Goal: Find specific page/section: Find specific page/section

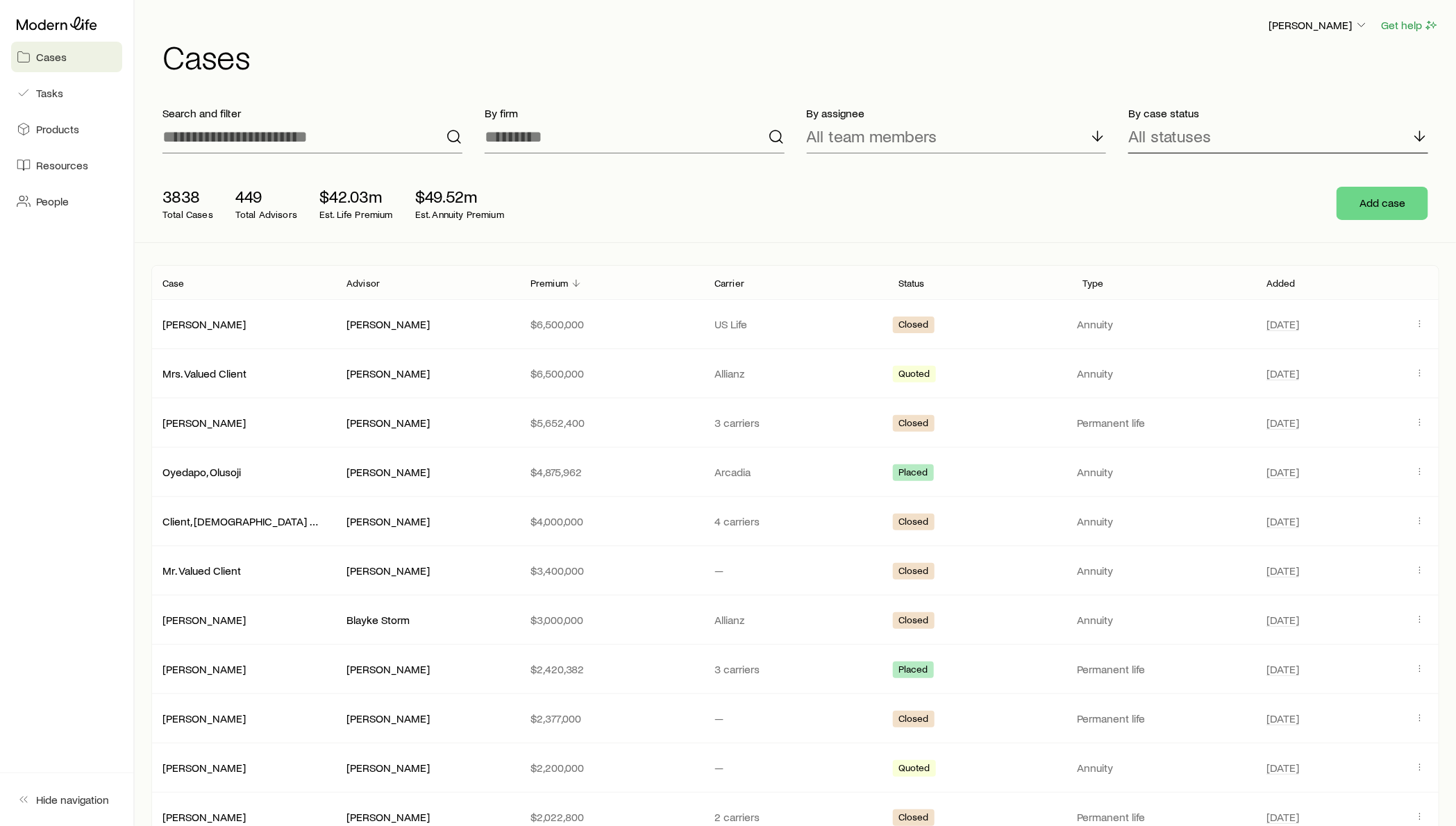
click at [1165, 121] on div "All statuses" at bounding box center [1278, 136] width 300 height 34
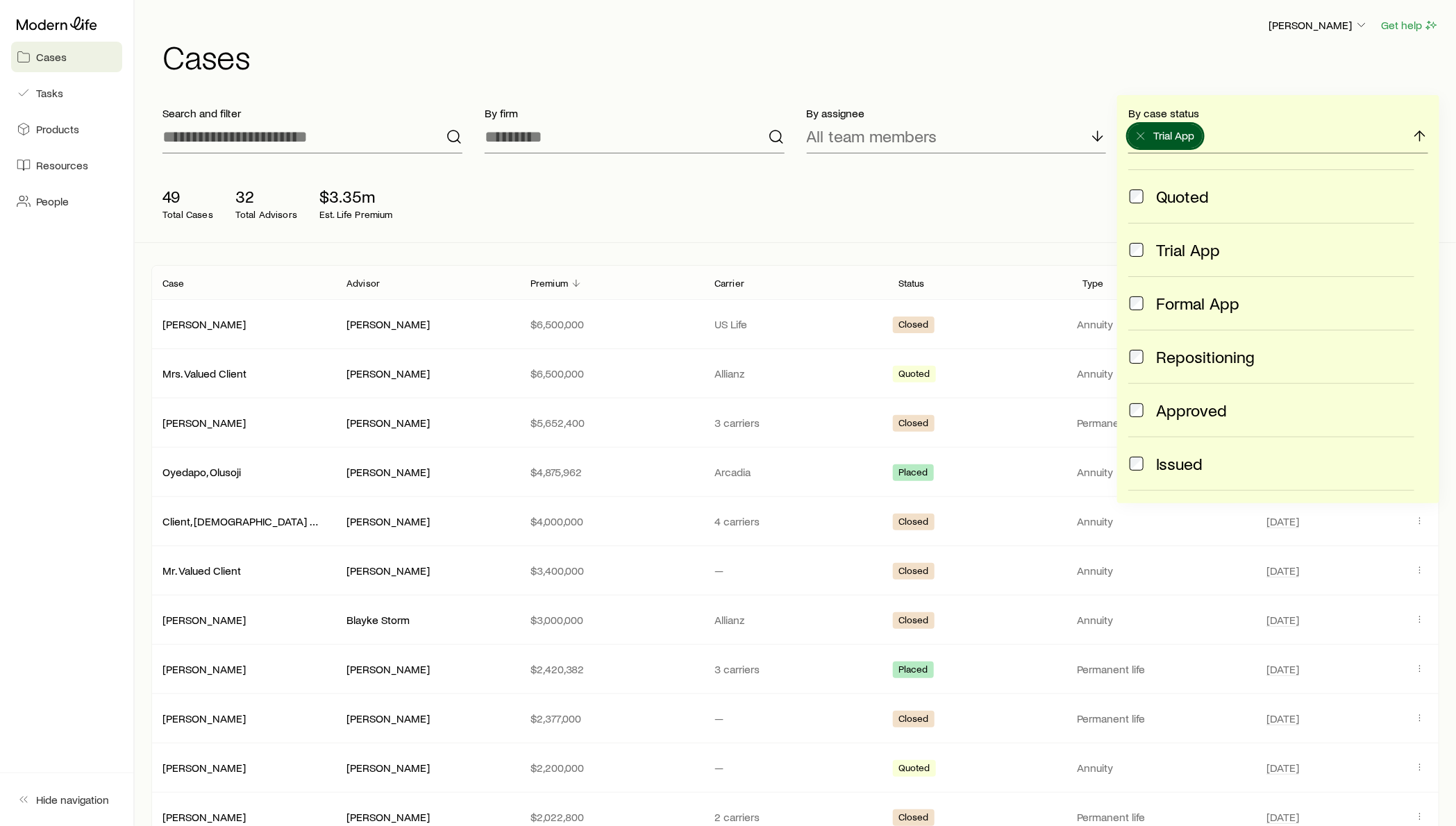
click at [938, 181] on div "49 Total Cases 32 Total Advisors $3.35m Est. Life Premium Add case" at bounding box center [795, 203] width 1288 height 78
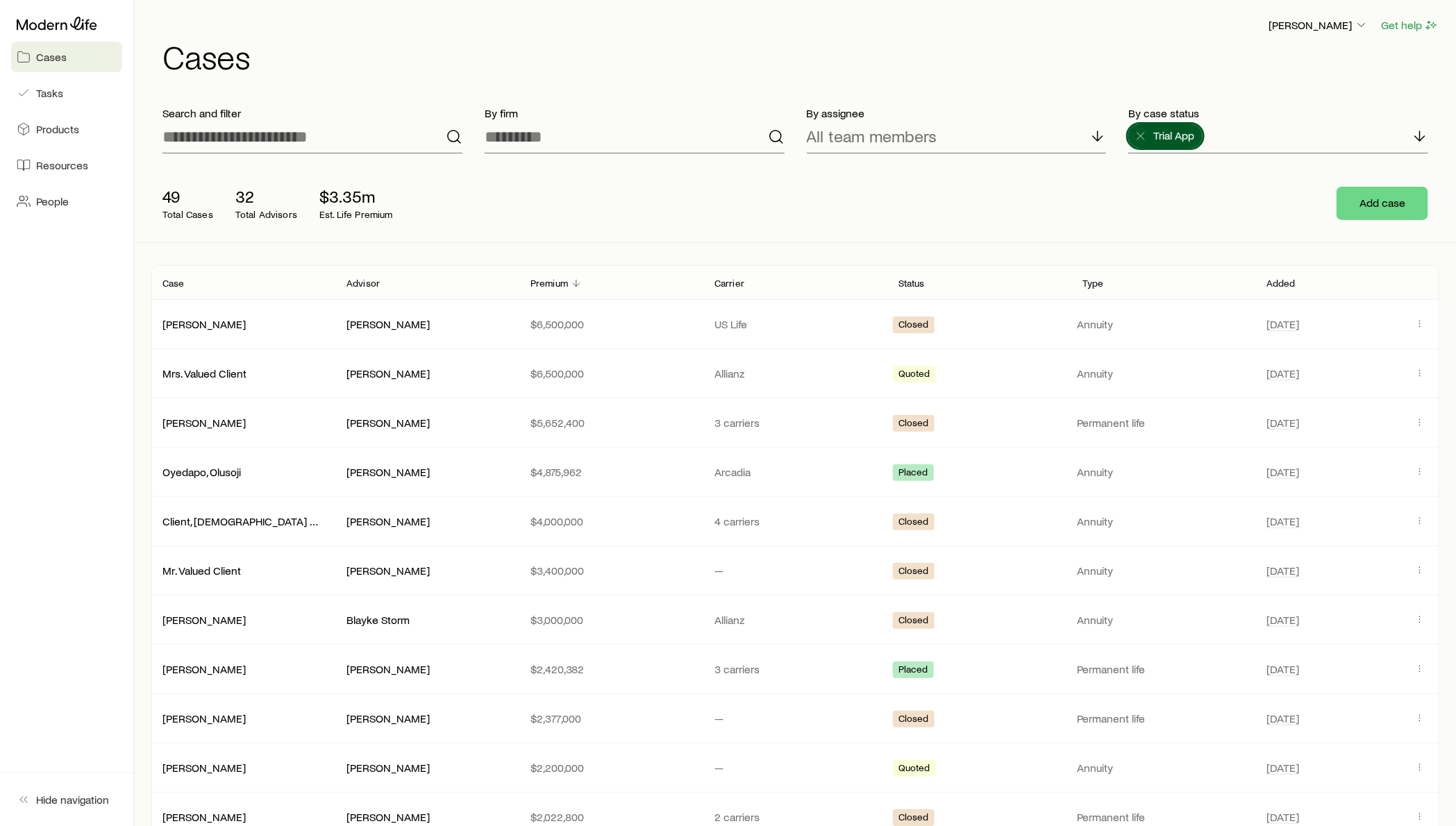
click at [552, 282] on p "Premium" at bounding box center [549, 283] width 38 height 11
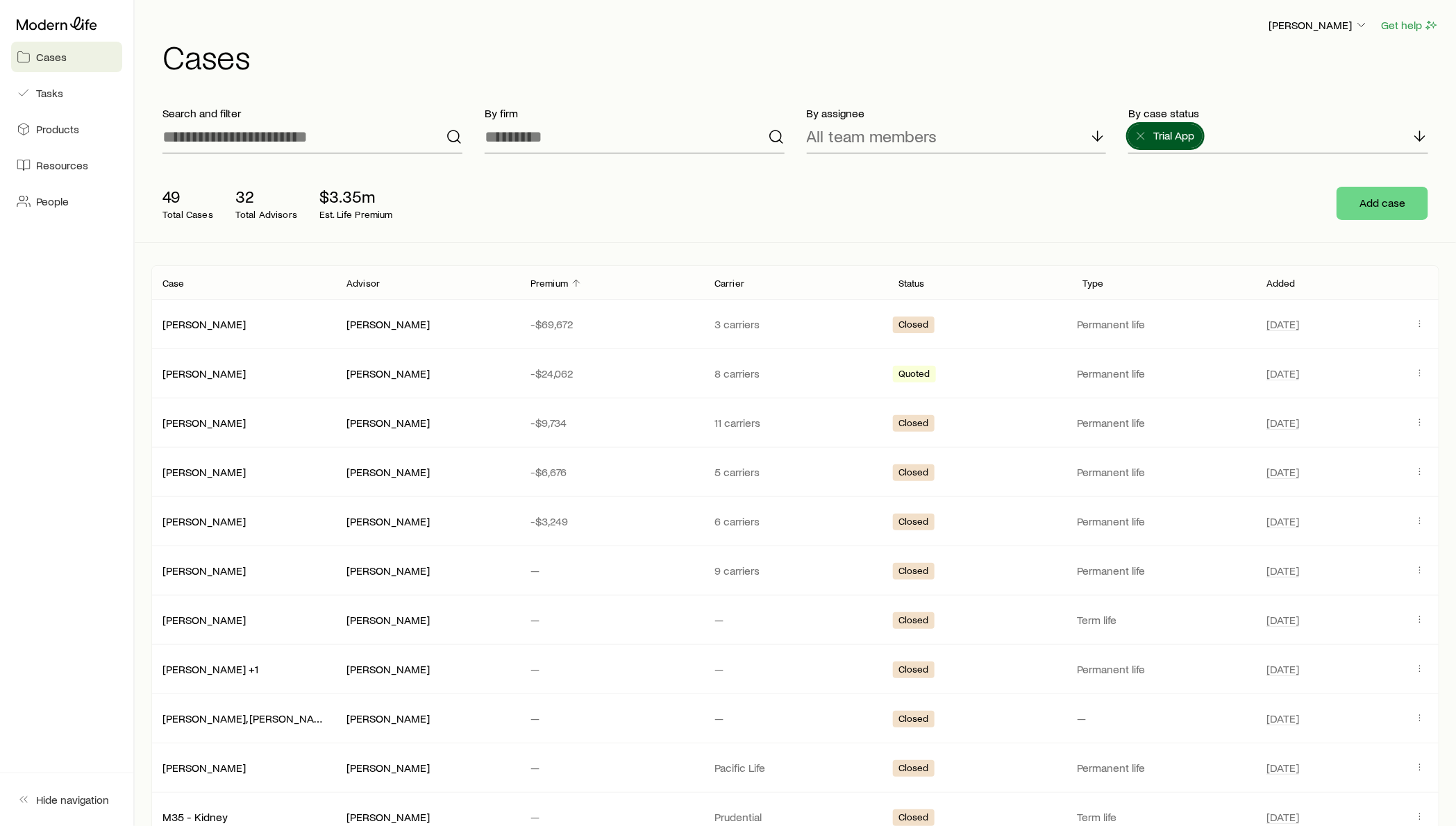
click at [1275, 284] on p "Added" at bounding box center [1281, 283] width 30 height 11
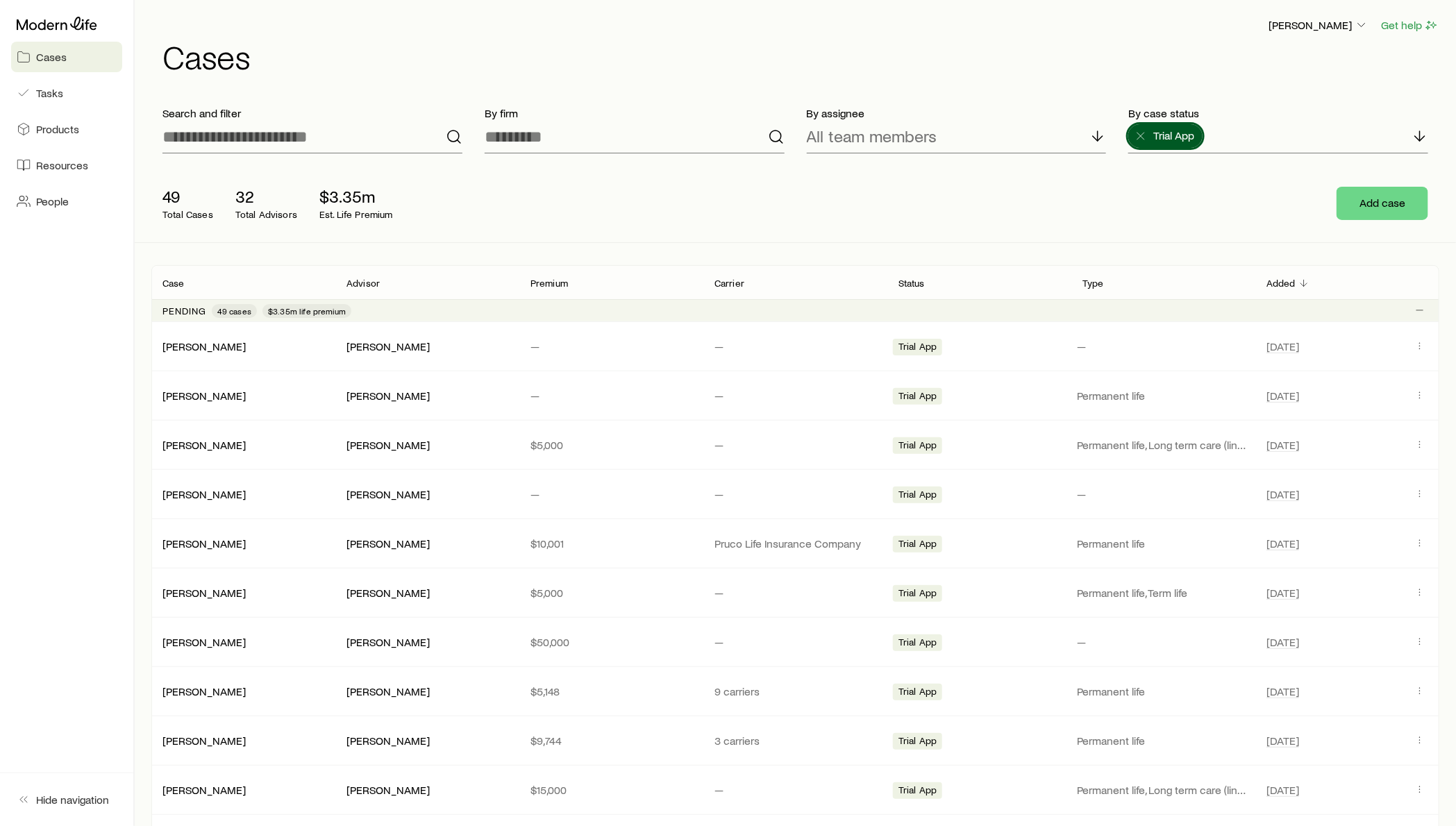
click at [1038, 248] on div "Search and filter By firm By assignee All team members By case status Trial App…" at bounding box center [795, 741] width 1288 height 1292
click at [547, 279] on p "Premium" at bounding box center [549, 283] width 38 height 11
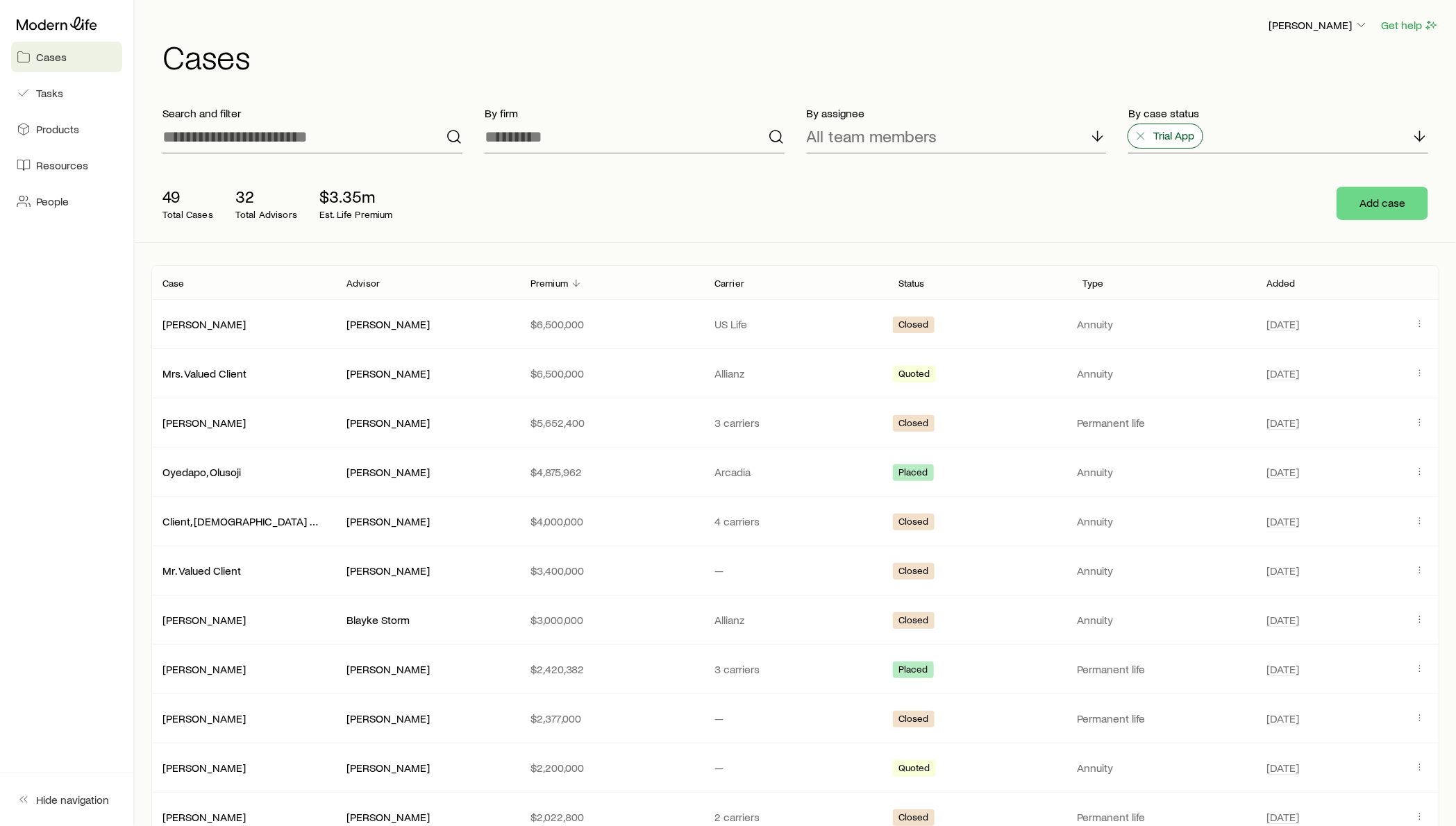
click at [1145, 134] on icon at bounding box center [1141, 135] width 14 height 14
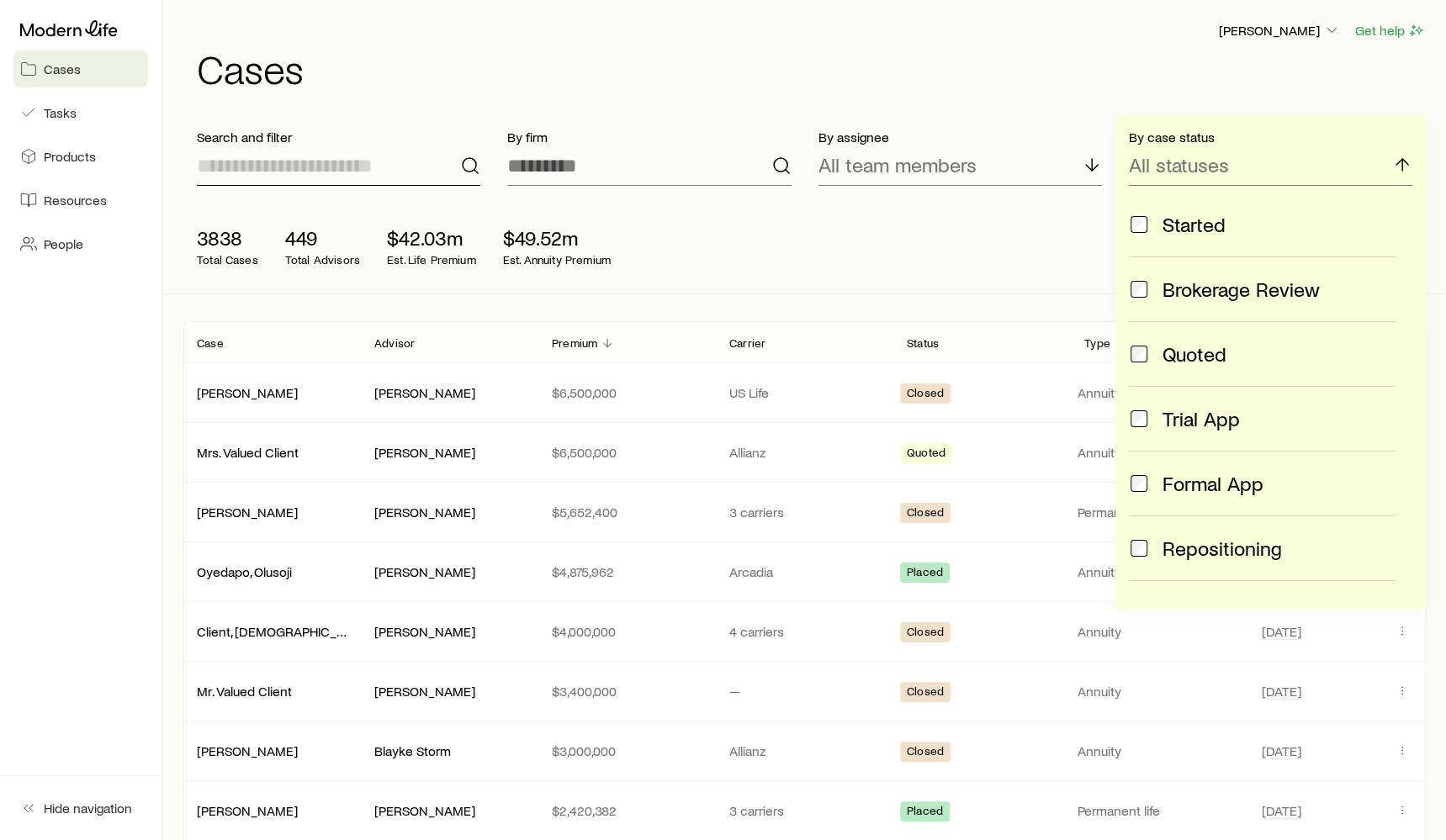
click at [363, 164] on input at bounding box center [338, 165] width 283 height 41
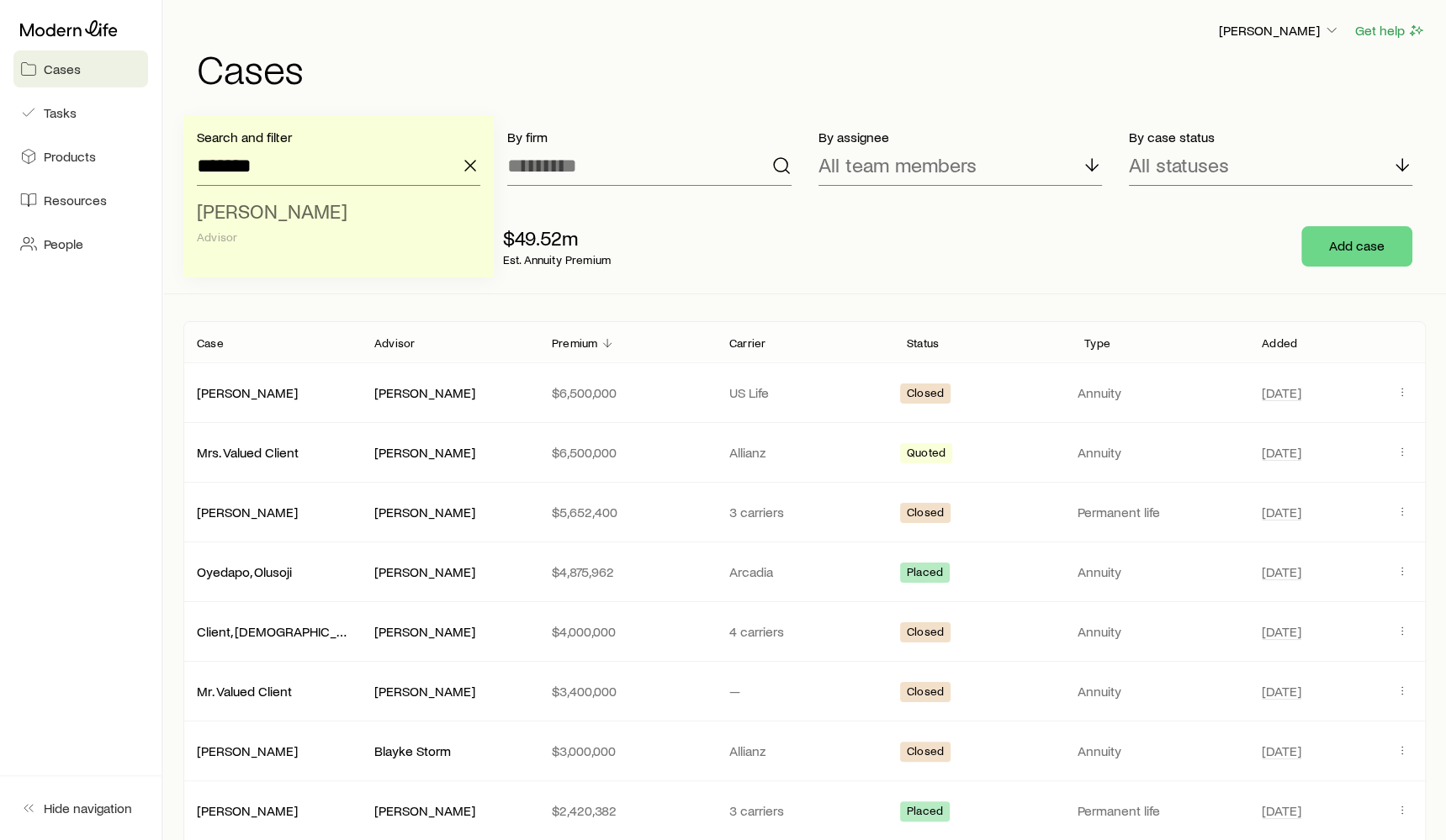
click at [305, 229] on li "[PERSON_NAME] Advisor" at bounding box center [333, 225] width 273 height 65
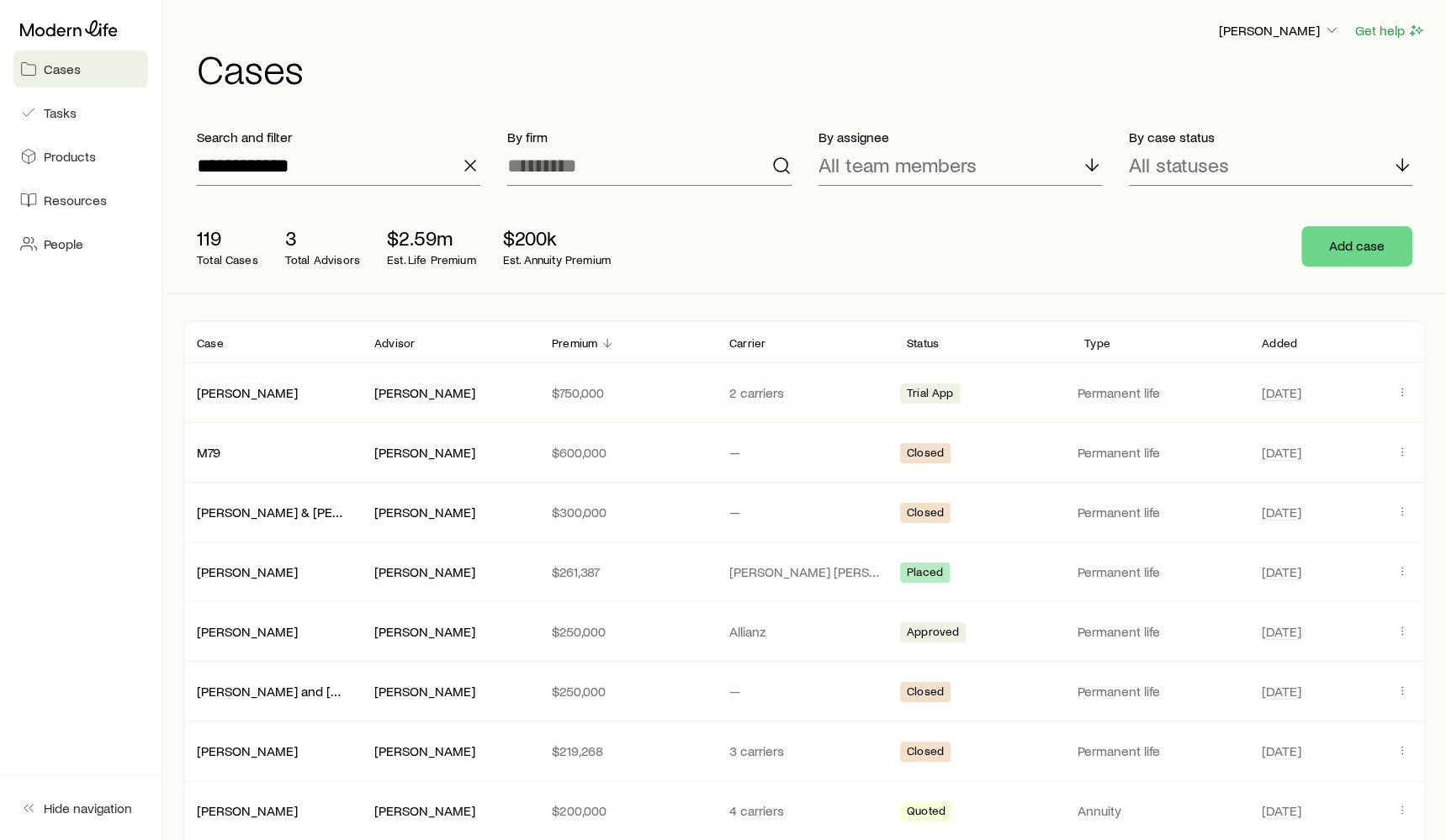
click at [298, 401] on div "[PERSON_NAME] [PERSON_NAME] $750,000 2 carriers Trial App Permanent life [DATE]" at bounding box center [804, 392] width 1242 height 59
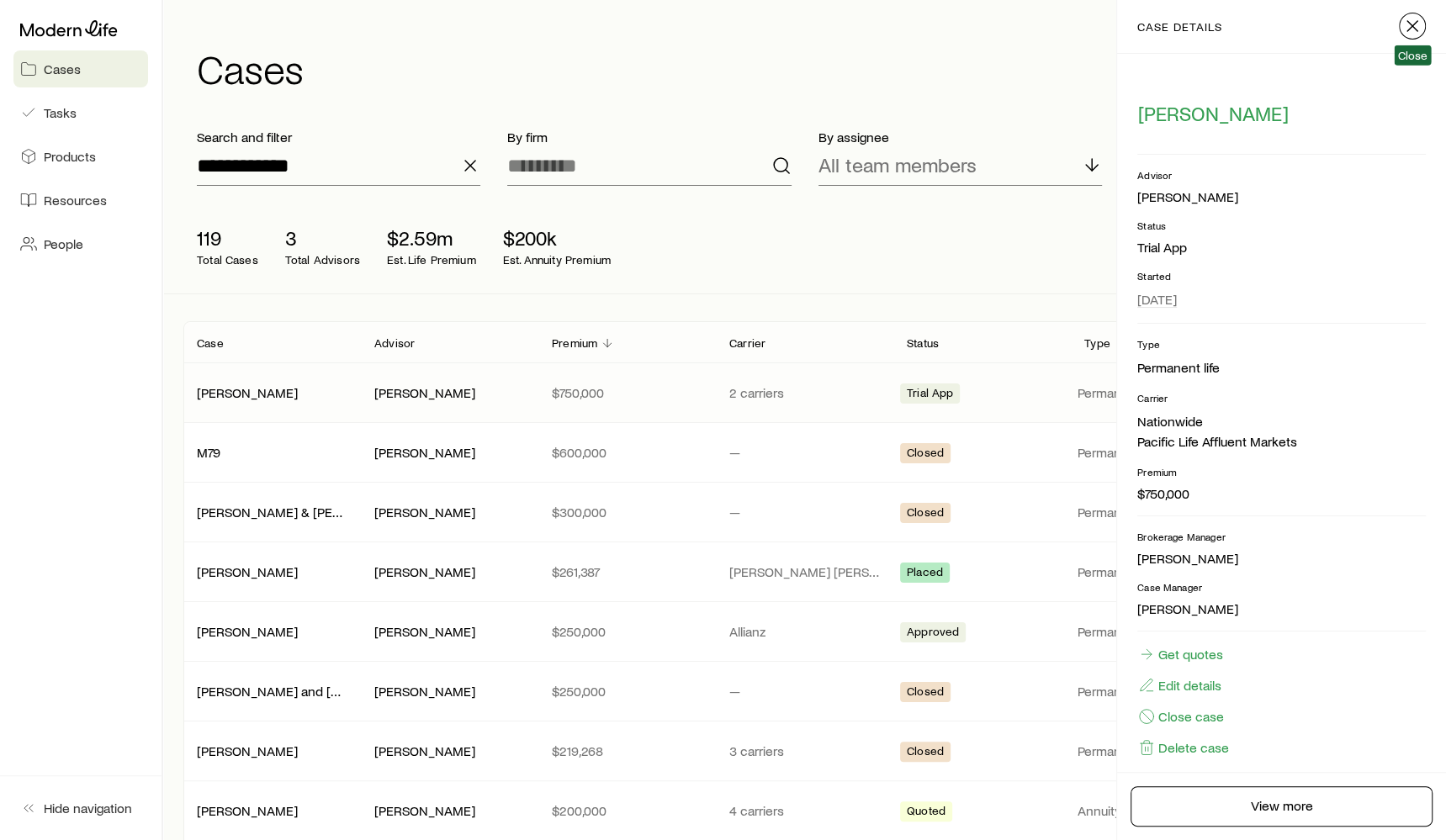
click at [1409, 36] on icon "button" at bounding box center [1412, 26] width 20 height 20
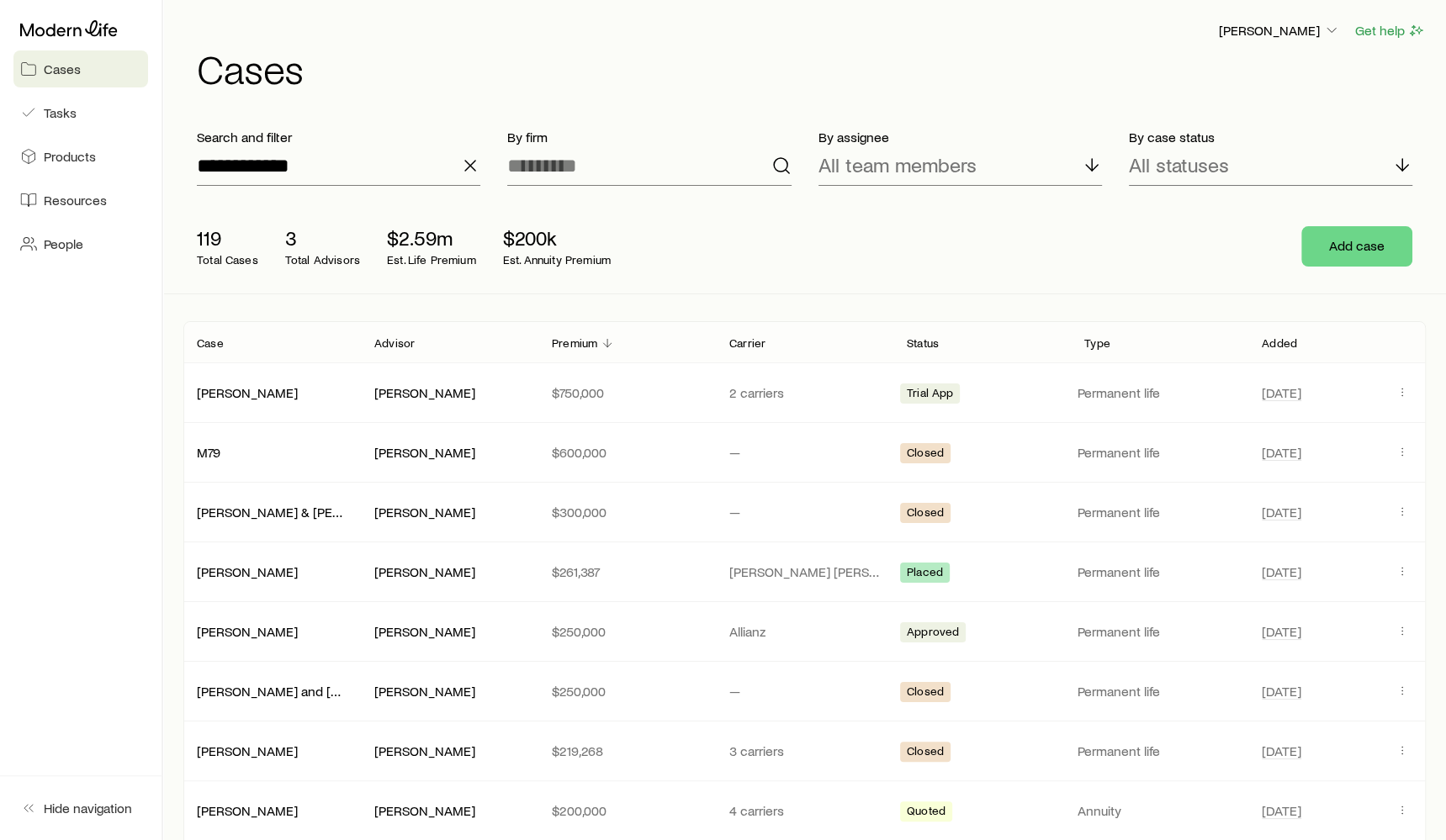
scroll to position [12, 0]
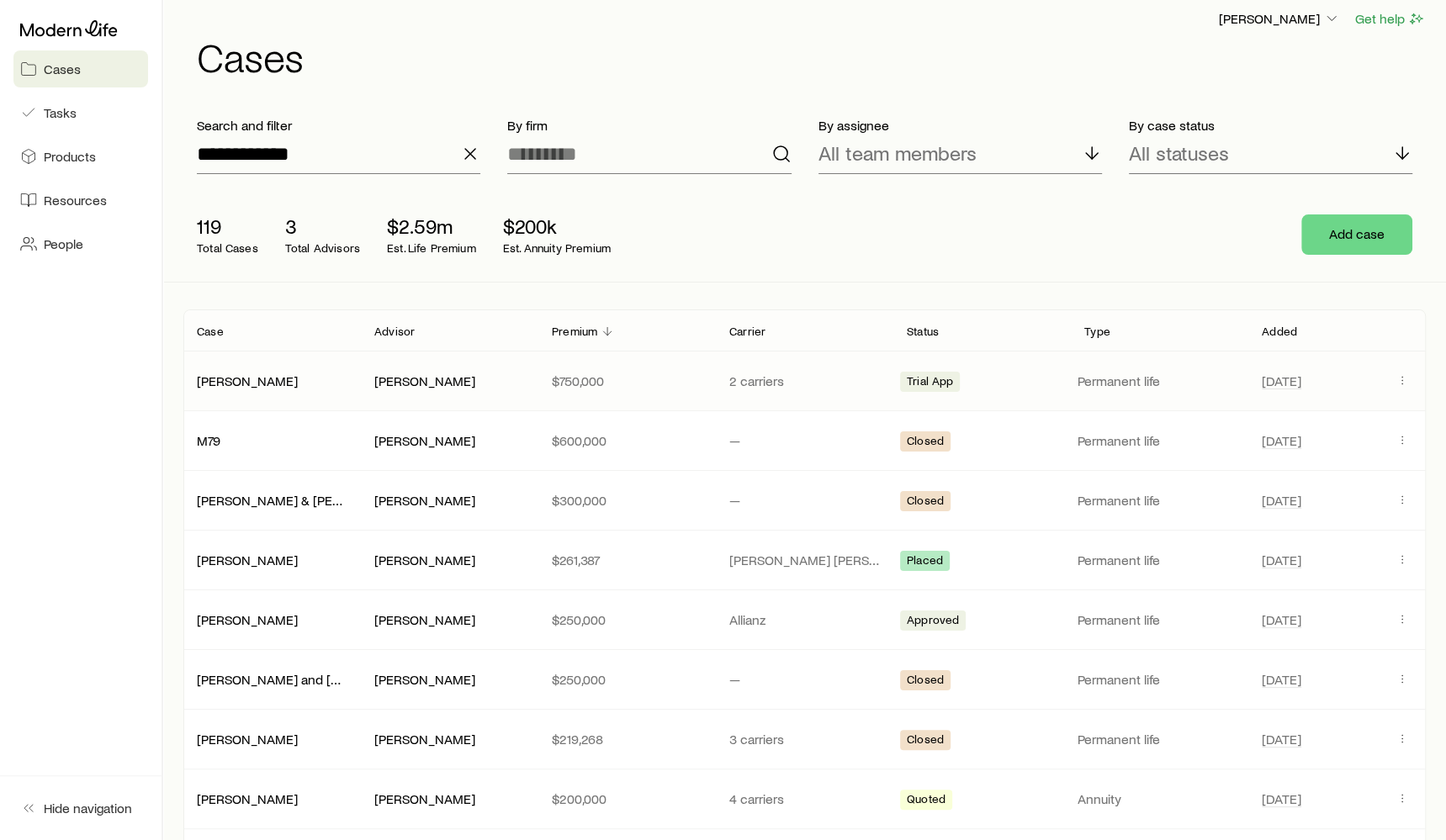
click at [331, 382] on div "[PERSON_NAME]" at bounding box center [271, 381] width 177 height 17
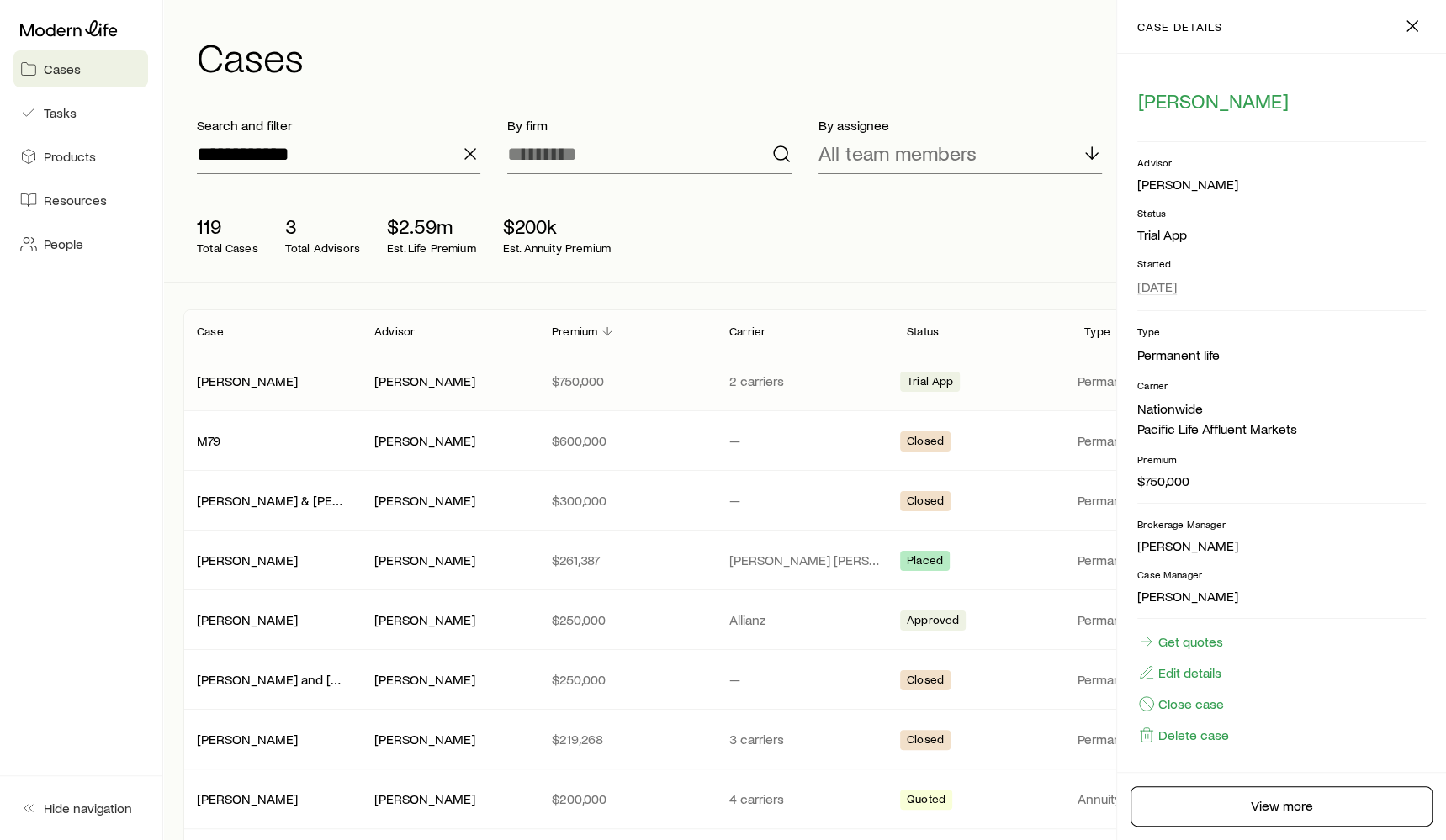
scroll to position [0, 0]
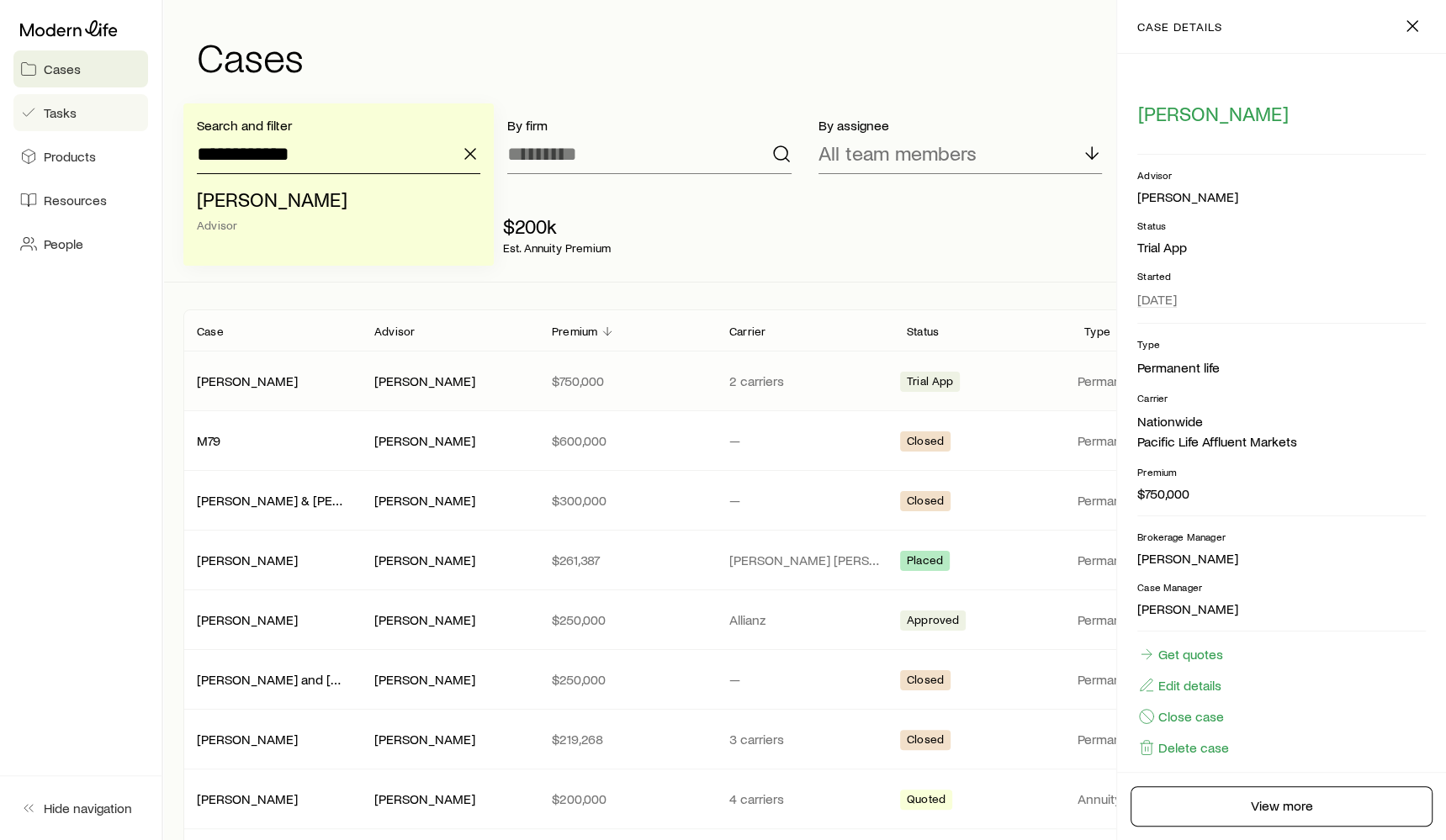
drag, startPoint x: 333, startPoint y: 161, endPoint x: 111, endPoint y: 130, distance: 224.2
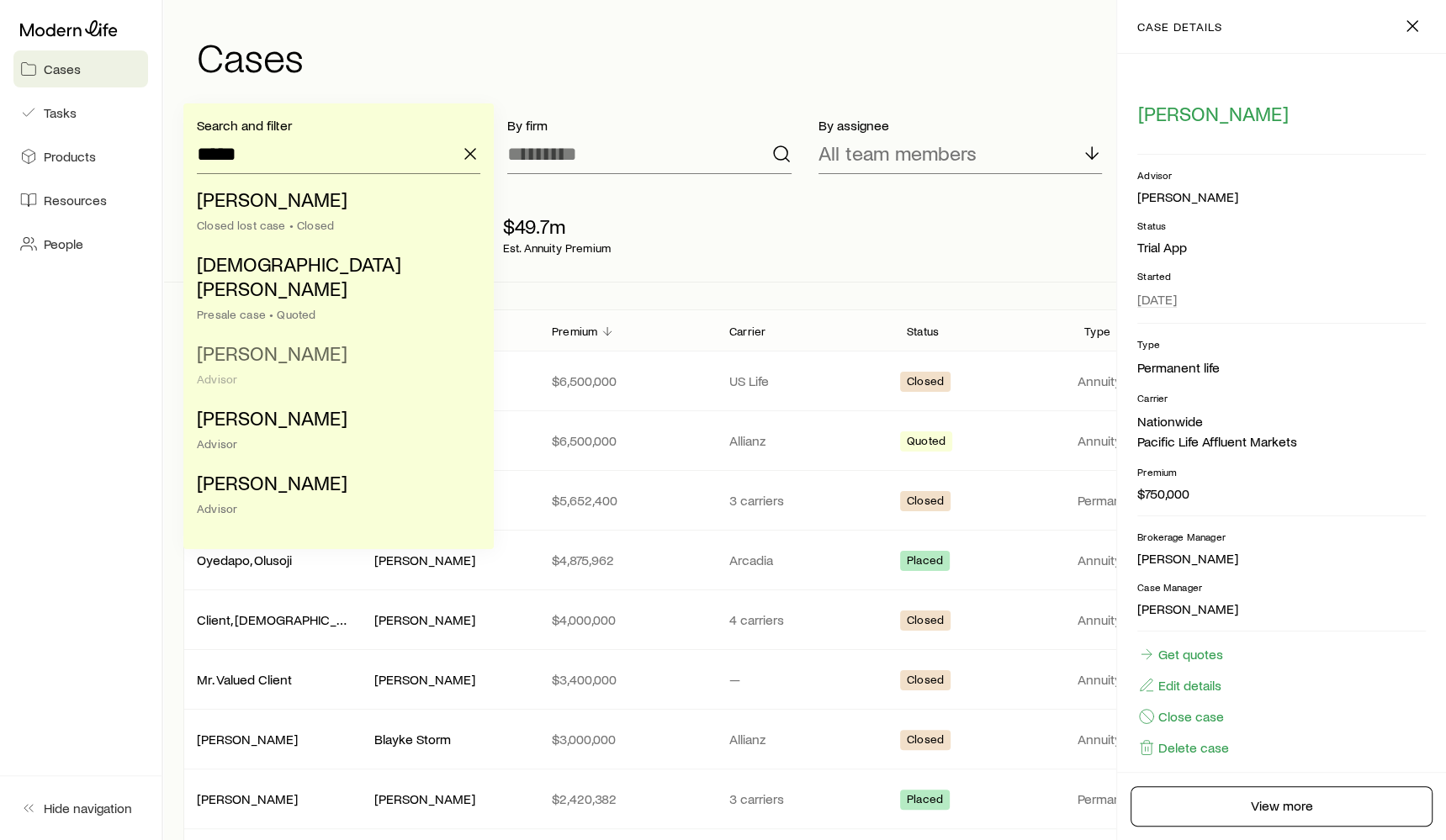
click at [270, 340] on span "[PERSON_NAME]" at bounding box center [271, 352] width 150 height 25
type input "**********"
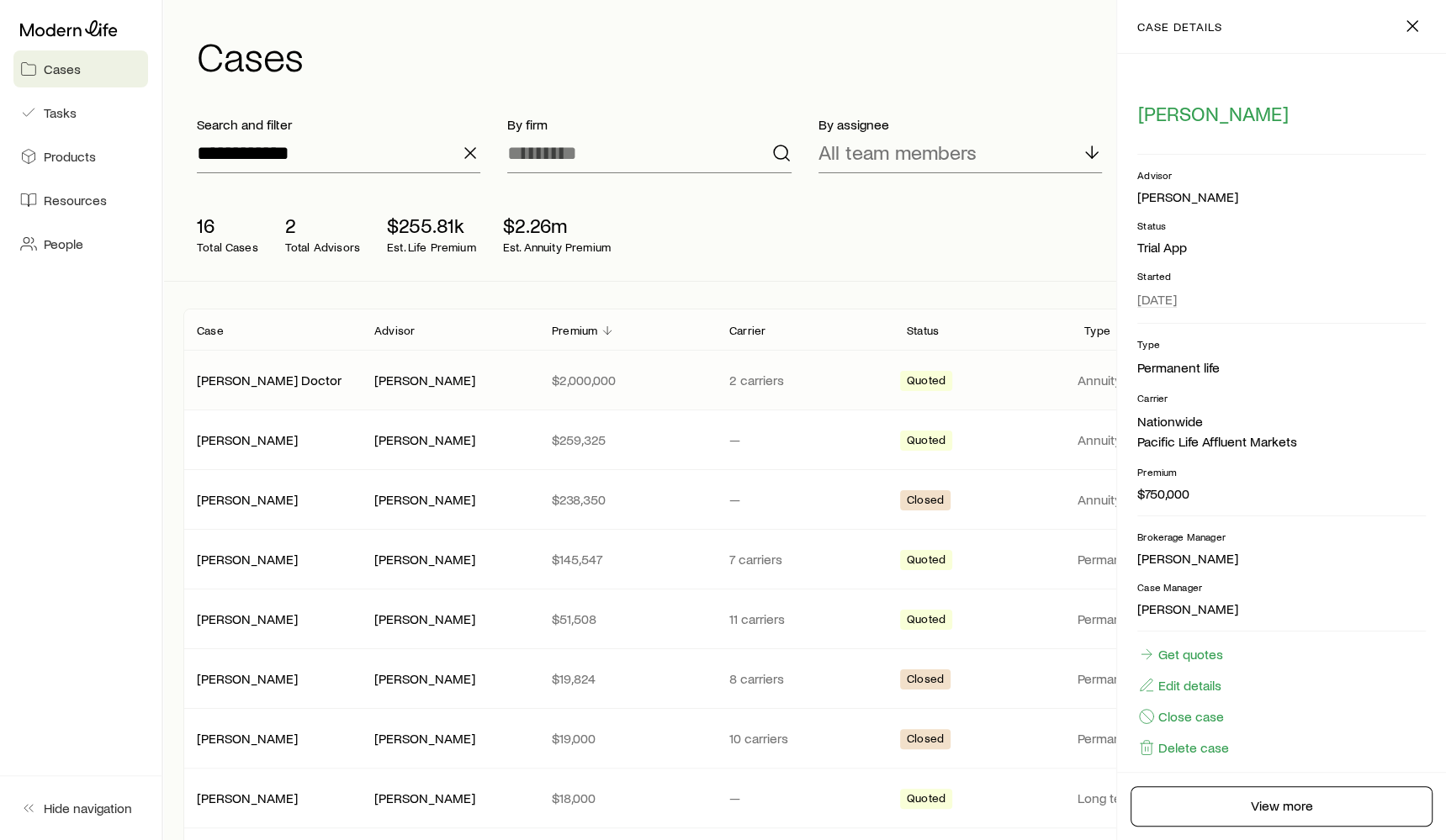
scroll to position [15, 0]
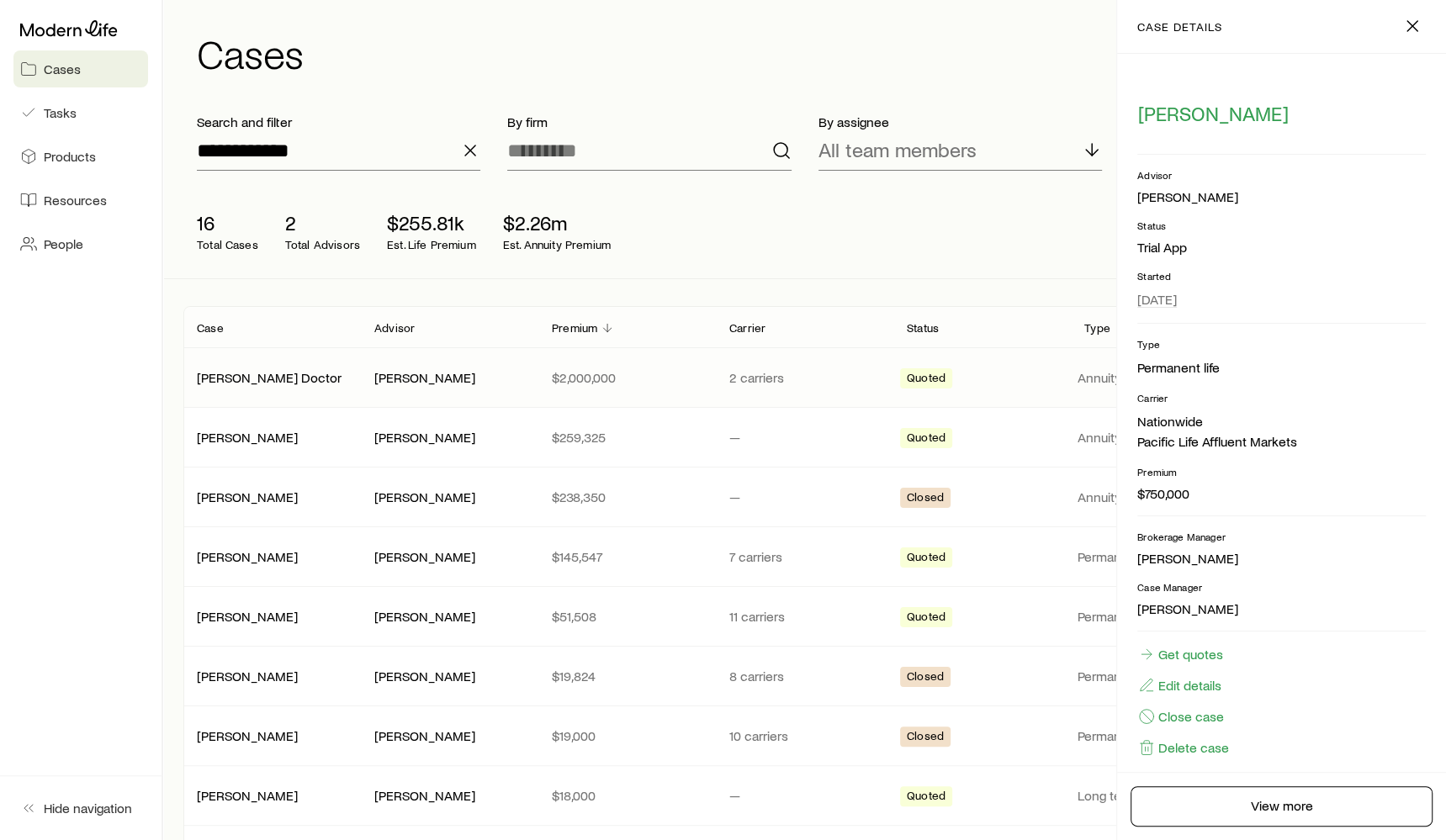
click at [478, 383] on div "[PERSON_NAME]" at bounding box center [449, 378] width 150 height 18
click at [212, 382] on div "[PERSON_NAME] Doctor" at bounding box center [271, 379] width 148 height 22
click at [227, 374] on link "[PERSON_NAME] Doctor" at bounding box center [270, 376] width 144 height 16
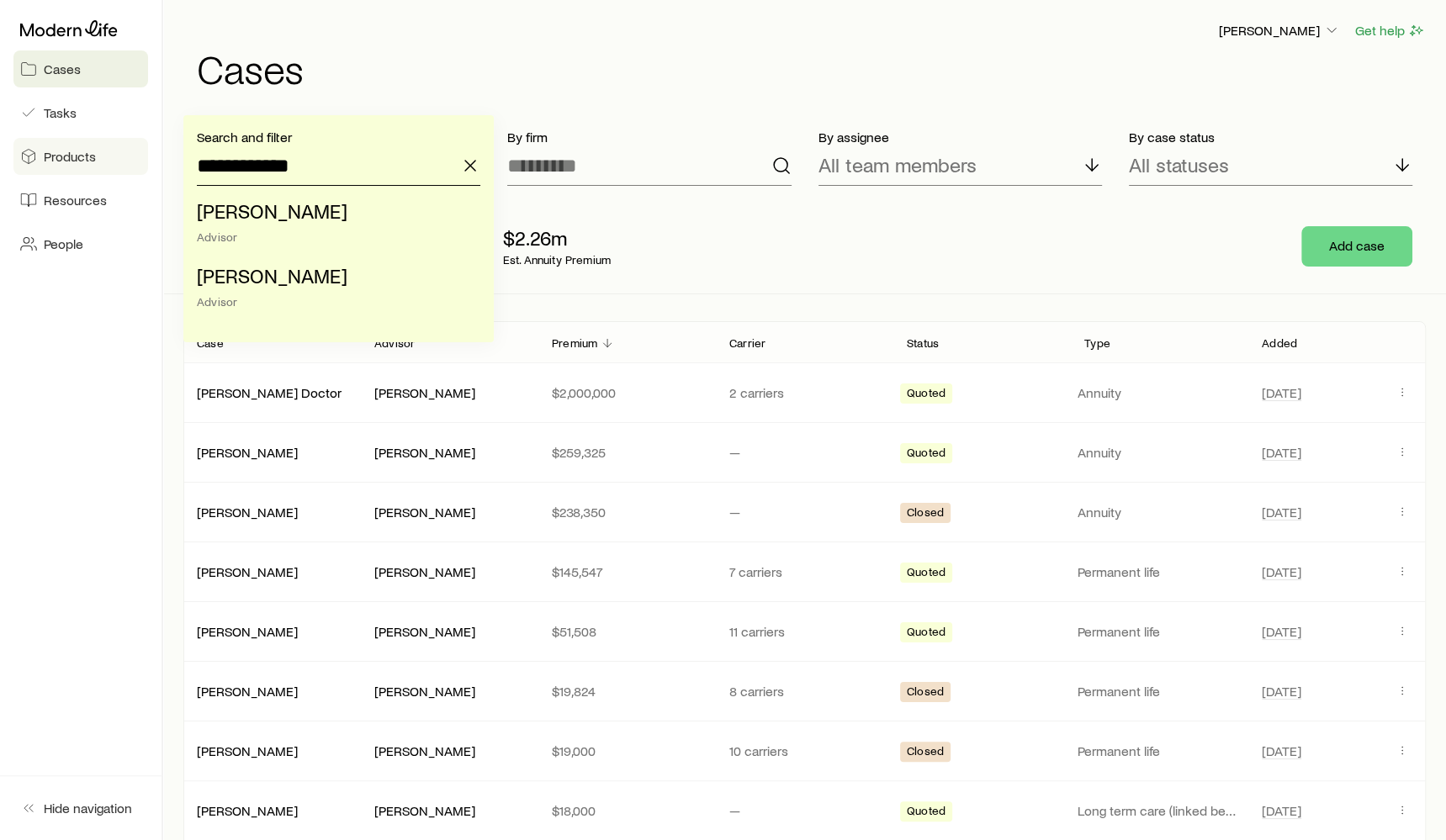
drag, startPoint x: 342, startPoint y: 175, endPoint x: 141, endPoint y: 160, distance: 201.6
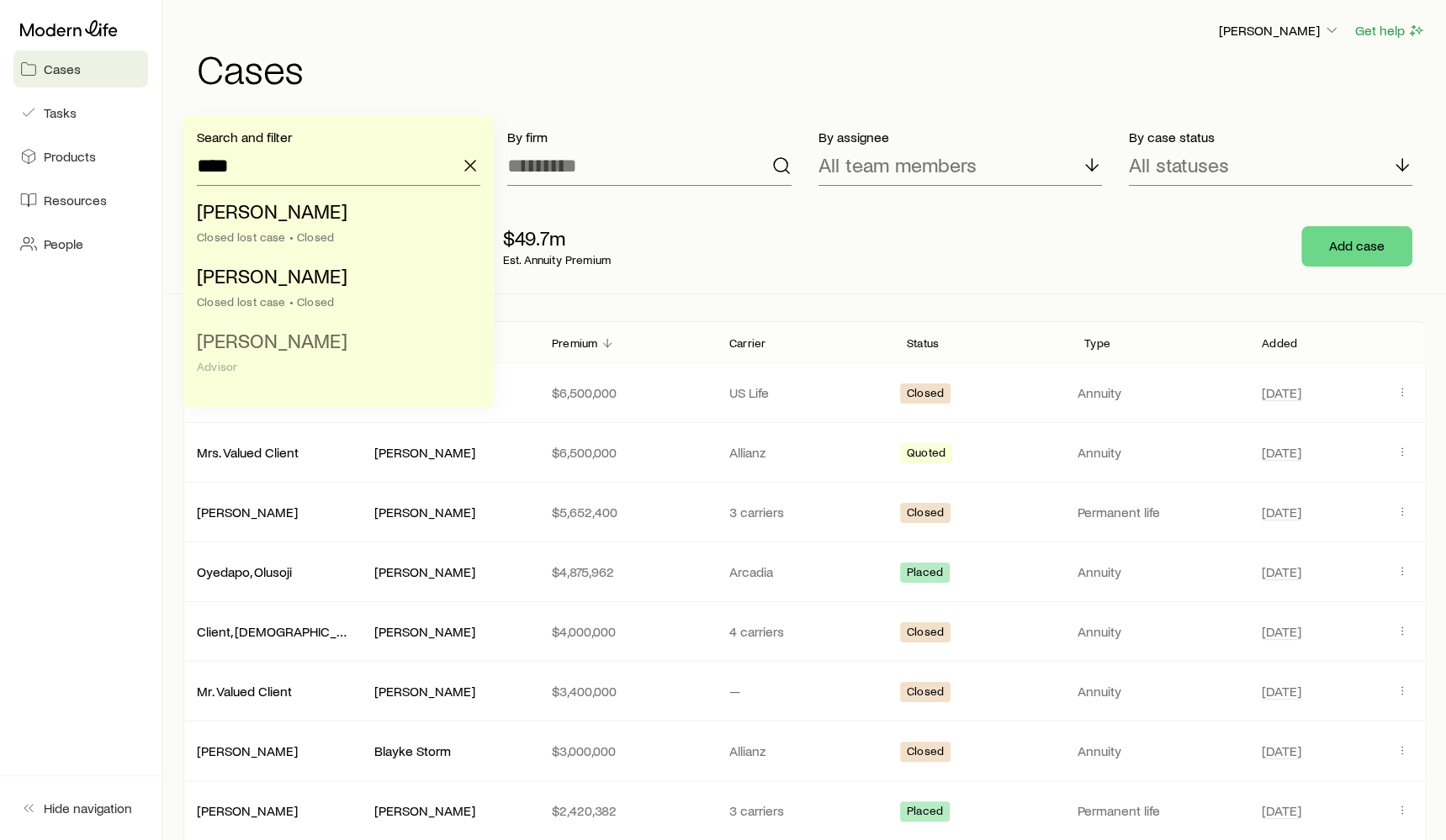
click at [268, 348] on span "[PERSON_NAME]" at bounding box center [271, 340] width 150 height 25
type input "*********"
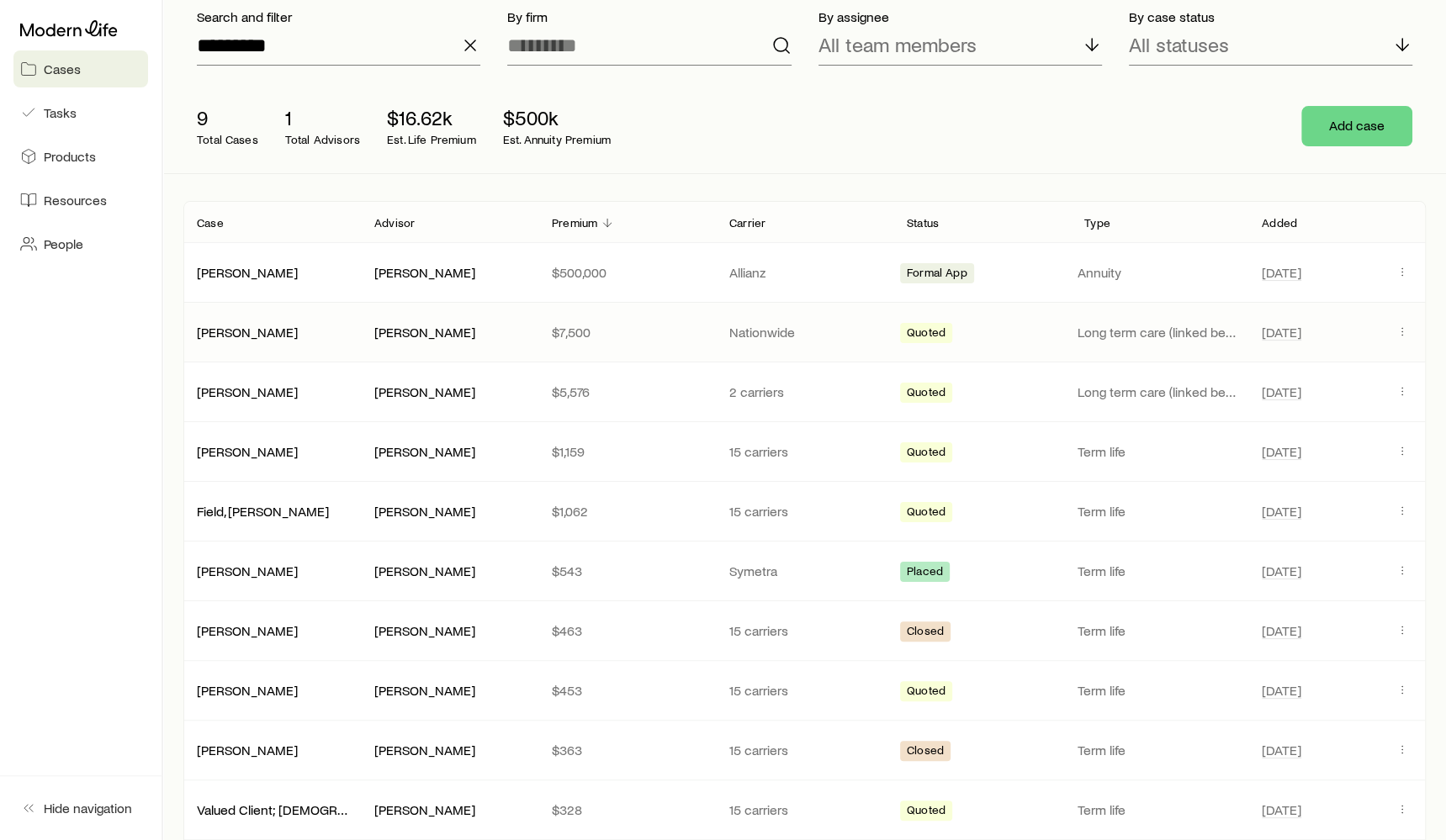
scroll to position [135, 0]
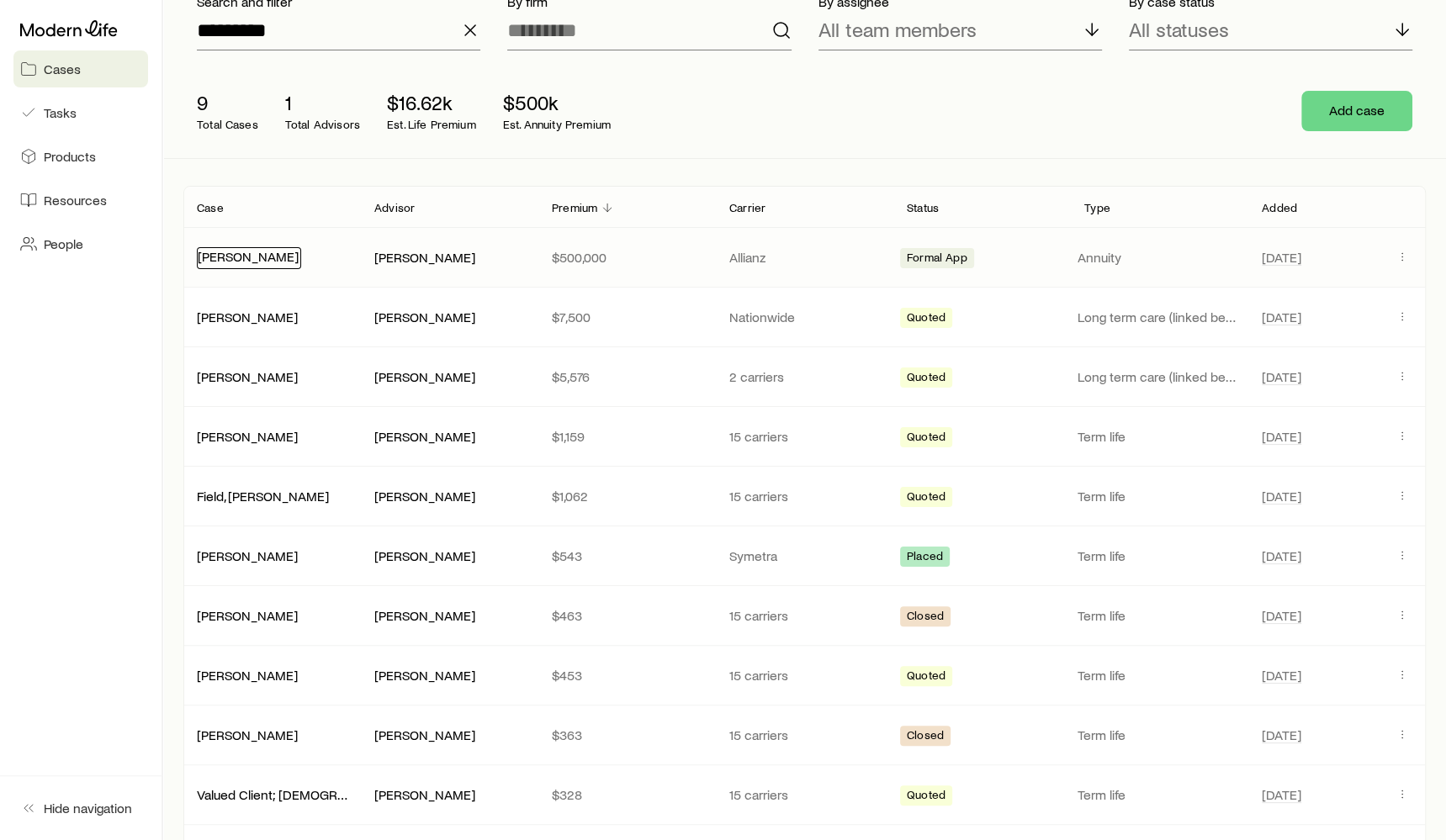
click at [223, 255] on link "[PERSON_NAME]" at bounding box center [248, 255] width 100 height 16
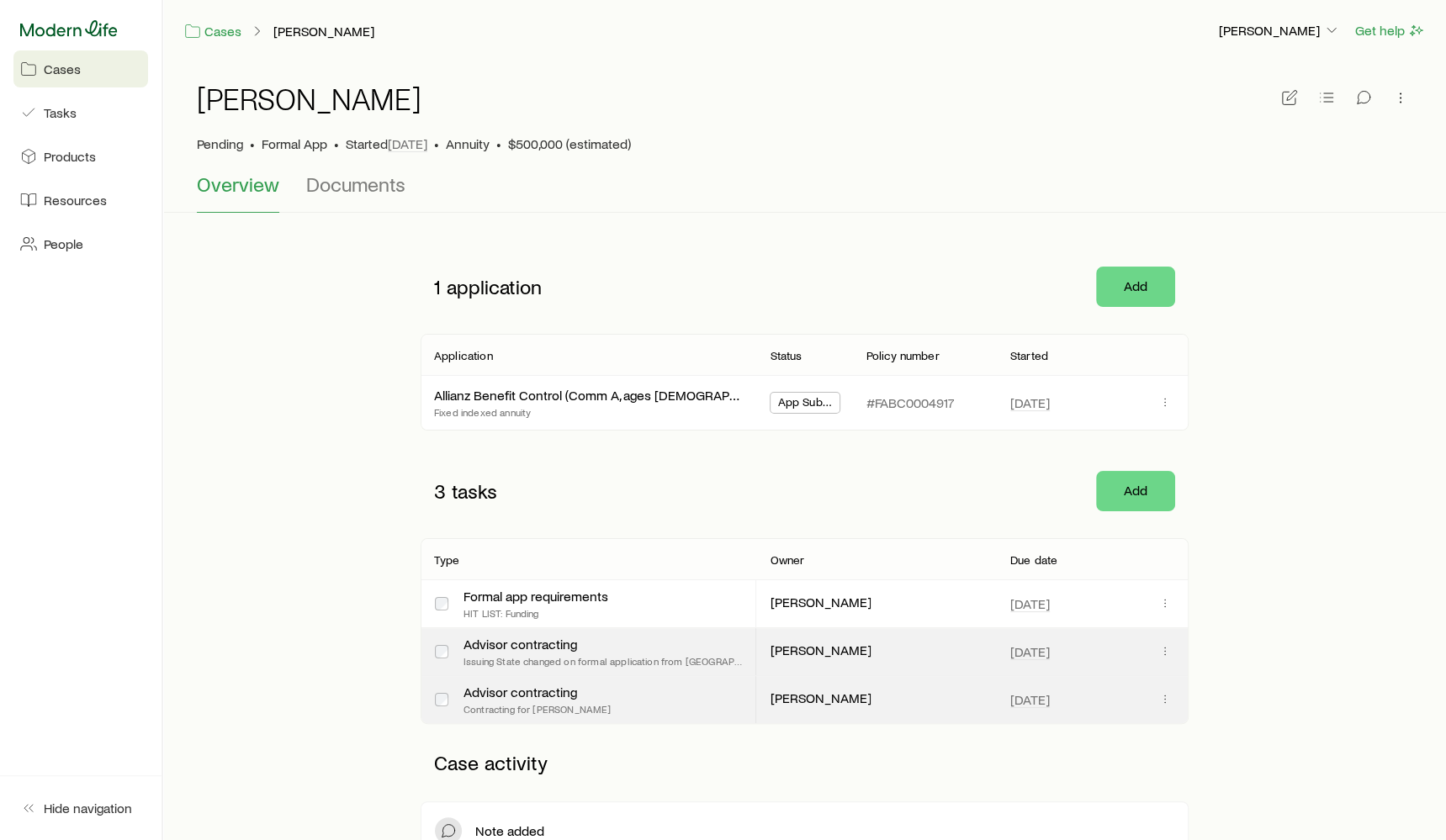
click at [87, 30] on icon at bounding box center [69, 28] width 97 height 16
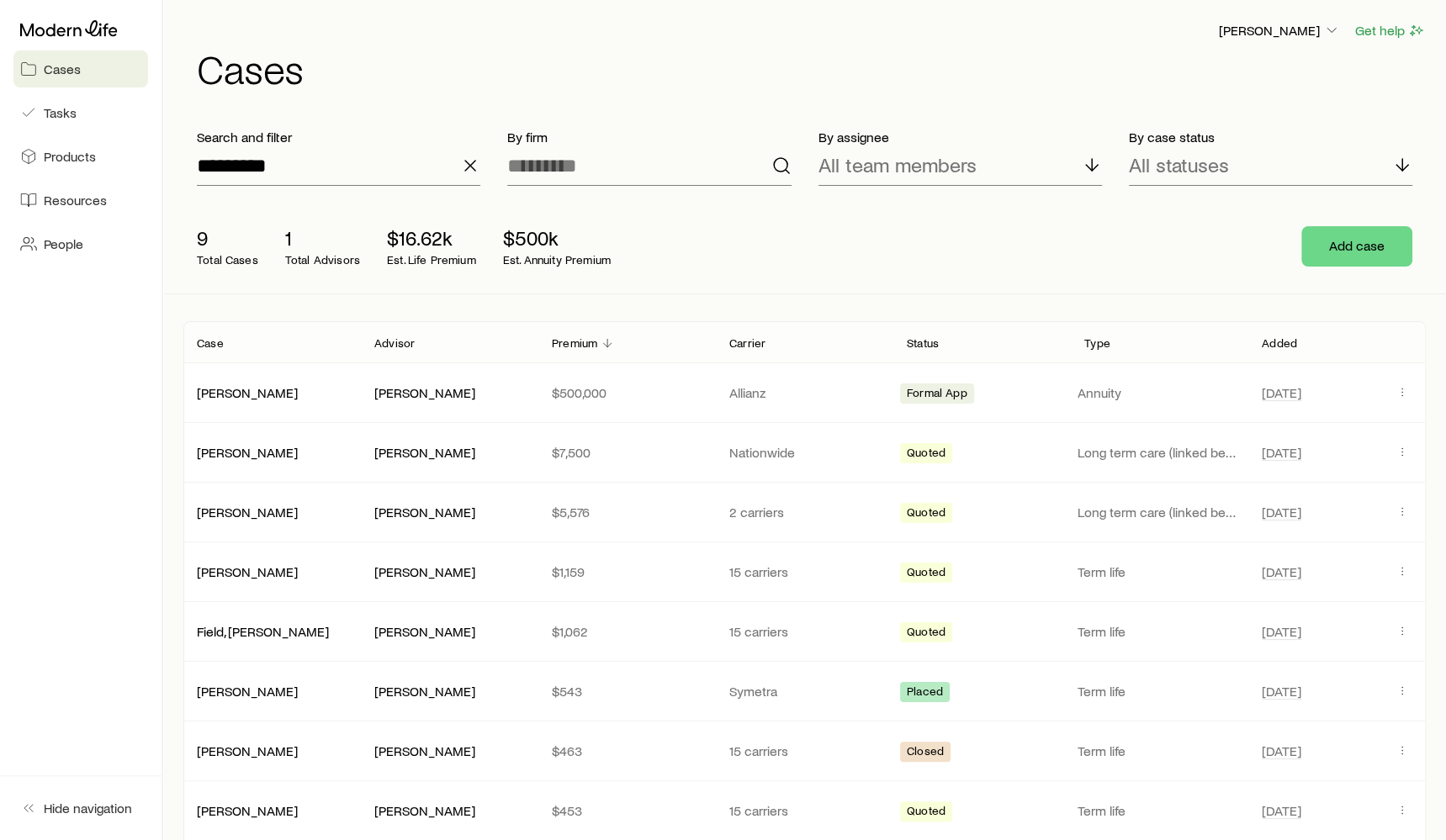
click at [469, 155] on icon "button" at bounding box center [470, 165] width 20 height 20
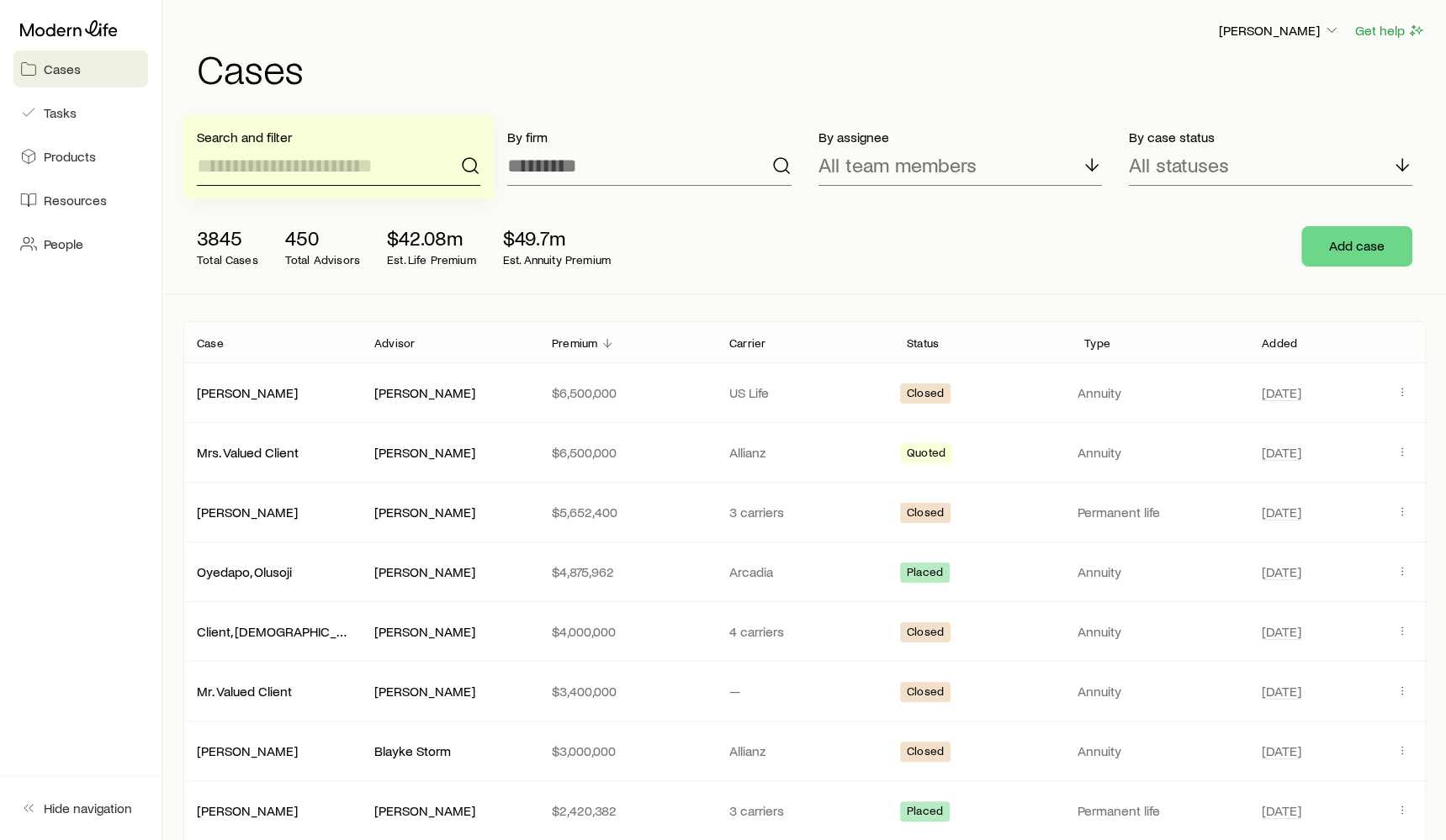
type input "*"
click at [623, 178] on input at bounding box center [648, 165] width 283 height 41
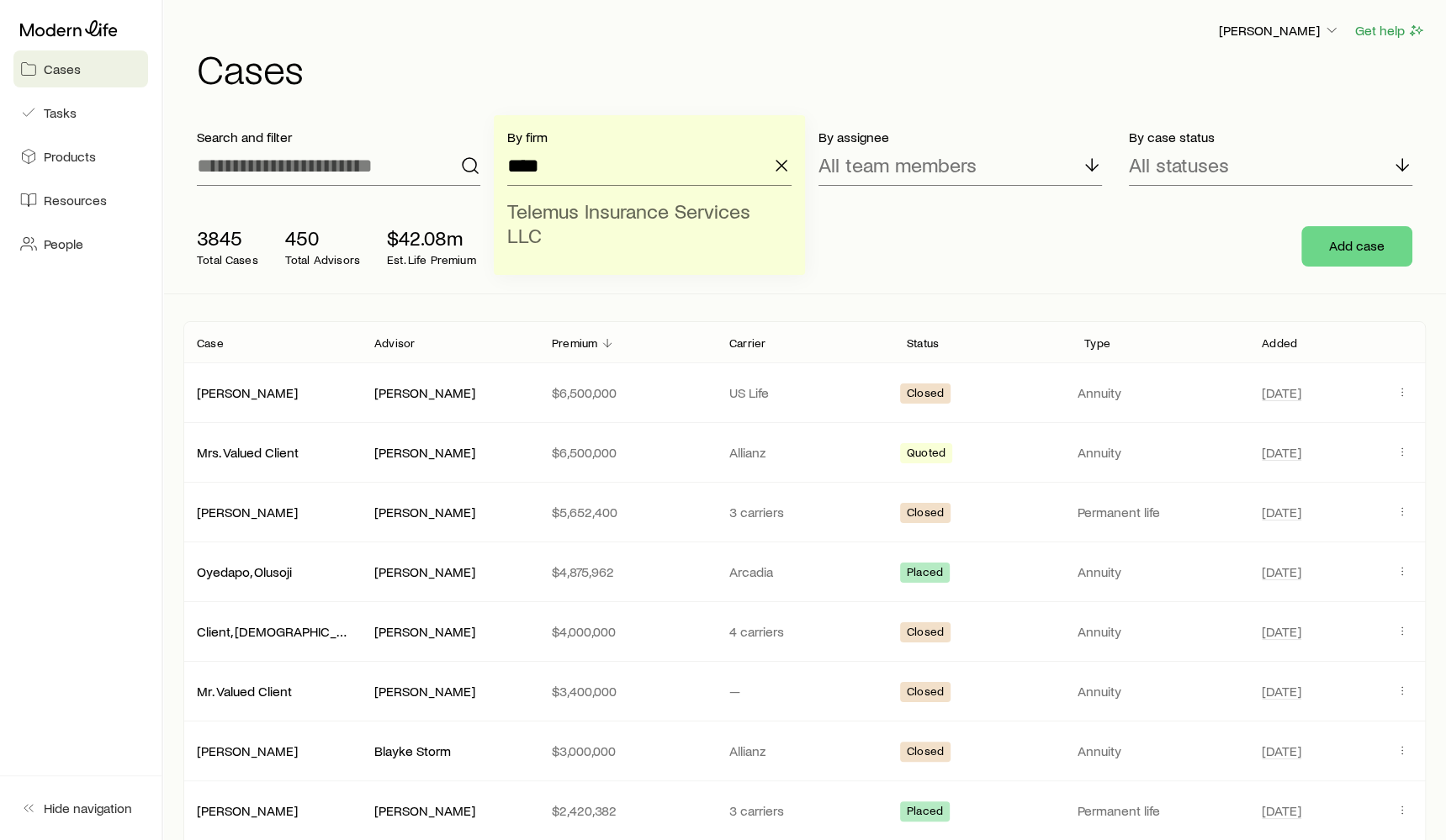
click at [567, 206] on span "Telemus Insurance Services LLC" at bounding box center [629, 223] width 243 height 49
type input "**********"
